Goal: Information Seeking & Learning: Learn about a topic

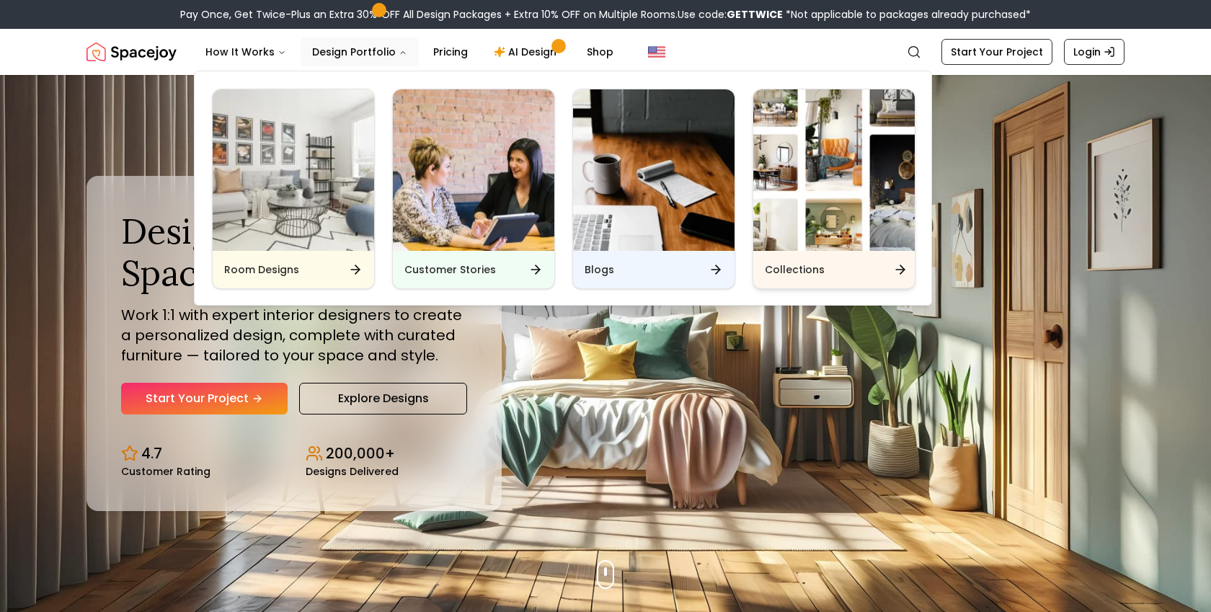
click at [897, 270] on icon "Main" at bounding box center [900, 270] width 9 height 0
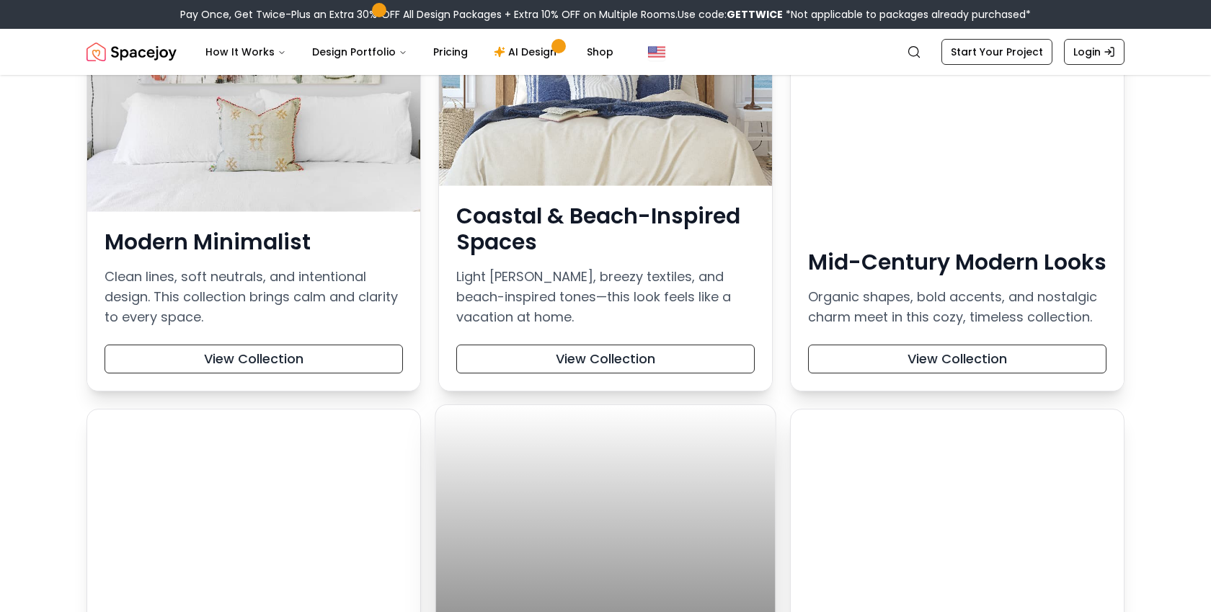
scroll to position [551, 0]
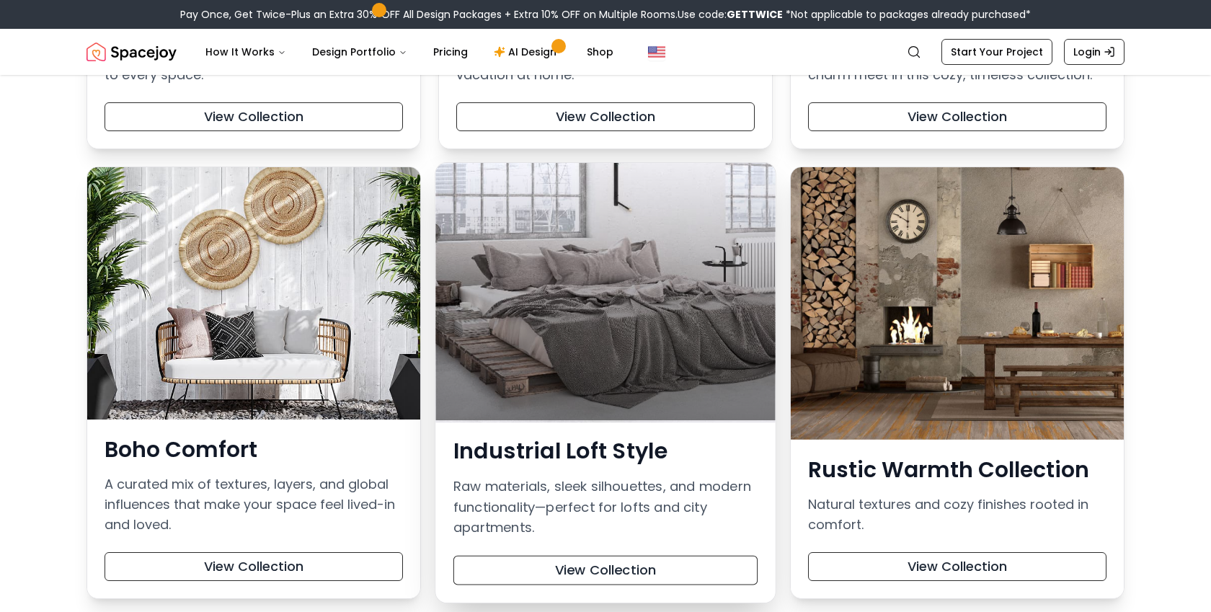
click at [613, 315] on div at bounding box center [605, 291] width 340 height 257
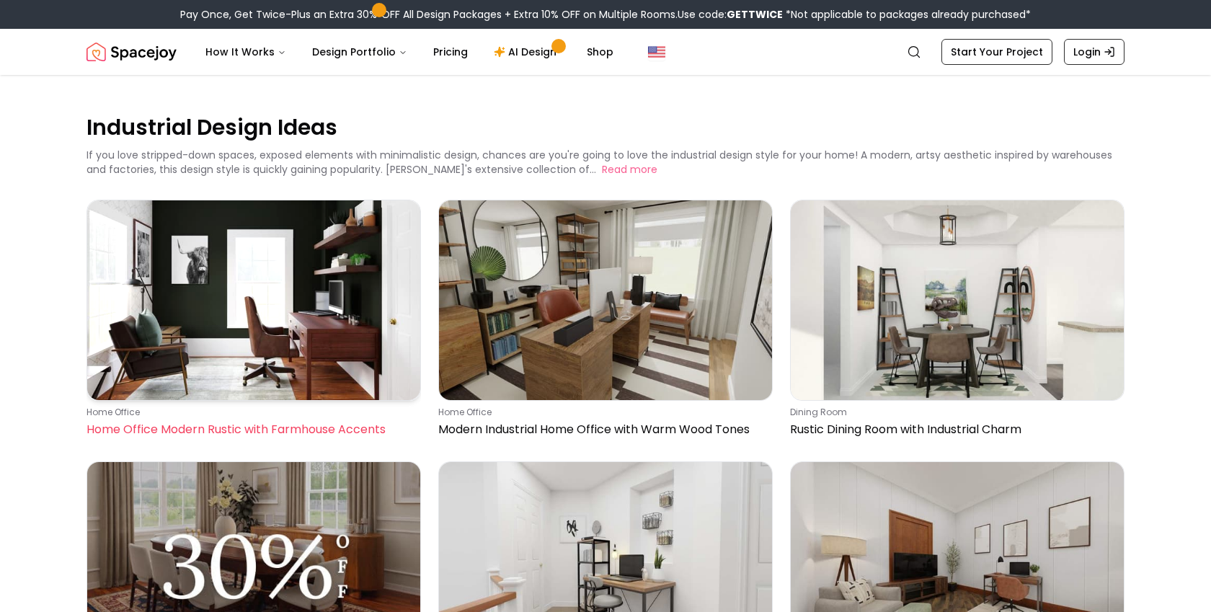
click at [291, 261] on img at bounding box center [253, 300] width 333 height 200
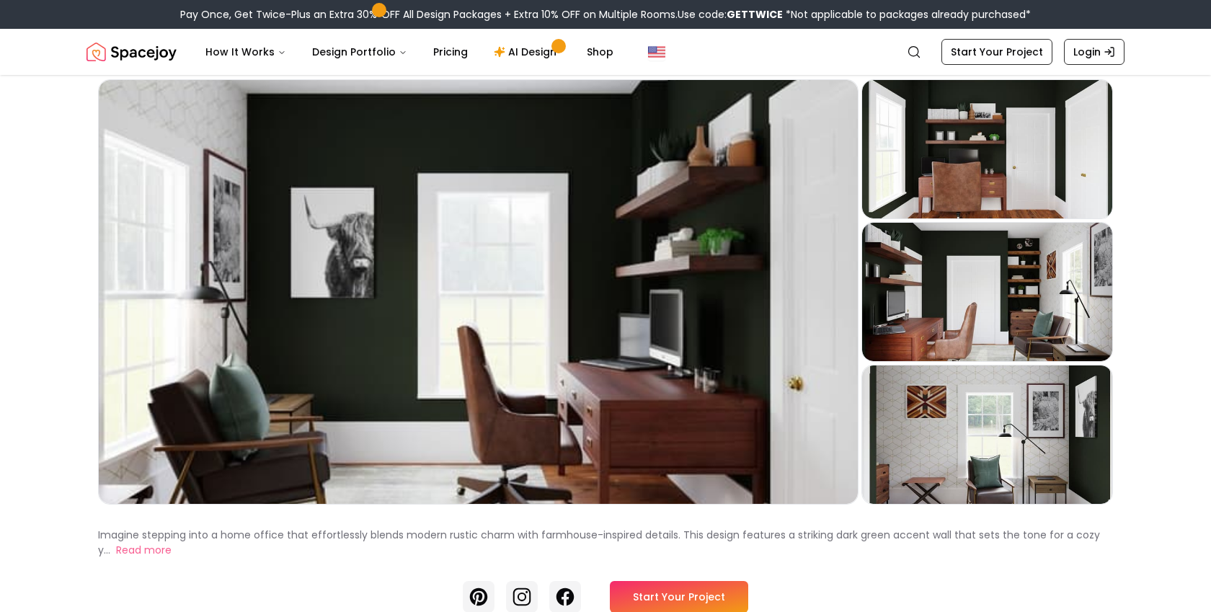
scroll to position [29, 0]
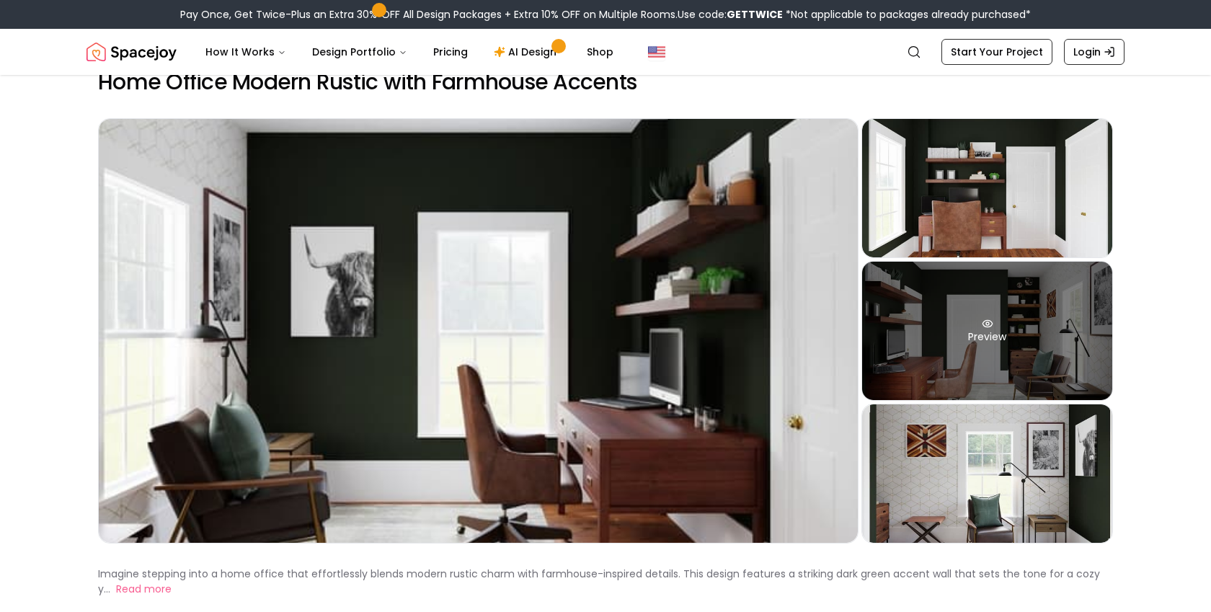
click at [1007, 358] on div "Preview" at bounding box center [987, 331] width 250 height 138
